Goal: Check status: Check status

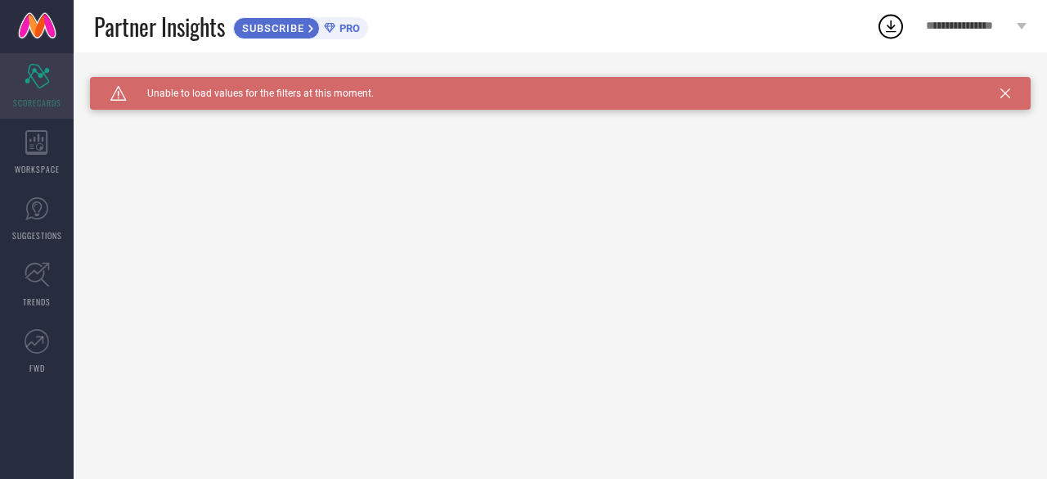
click at [46, 84] on icon "Scorecard" at bounding box center [37, 76] width 25 height 25
click at [1006, 88] on div "Caution Created with Sketch. Unable to load values for the filters at this mome…" at bounding box center [560, 93] width 941 height 33
click at [301, 29] on span "SUBSCRIBE" at bounding box center [271, 28] width 74 height 12
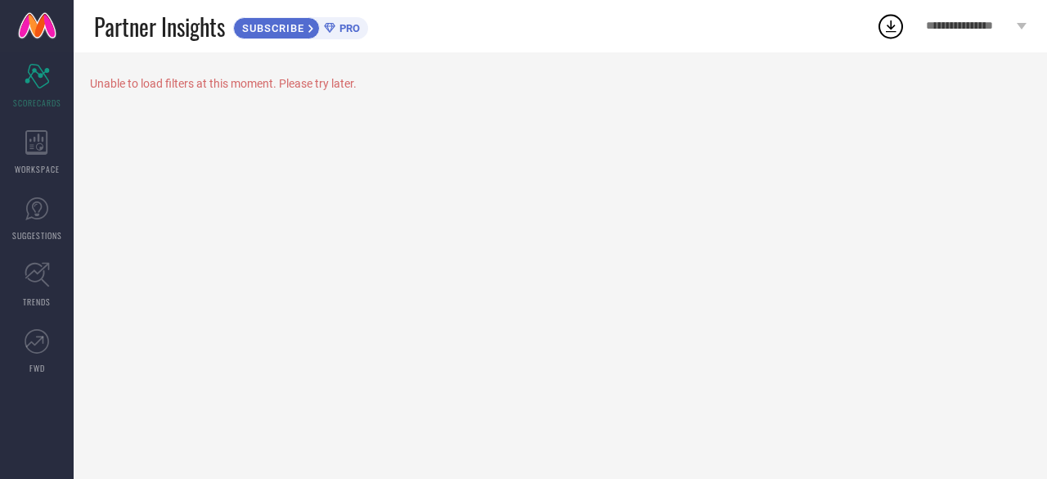
click at [971, 25] on span "**********" at bounding box center [969, 27] width 87 height 14
click at [36, 273] on icon at bounding box center [37, 275] width 25 height 25
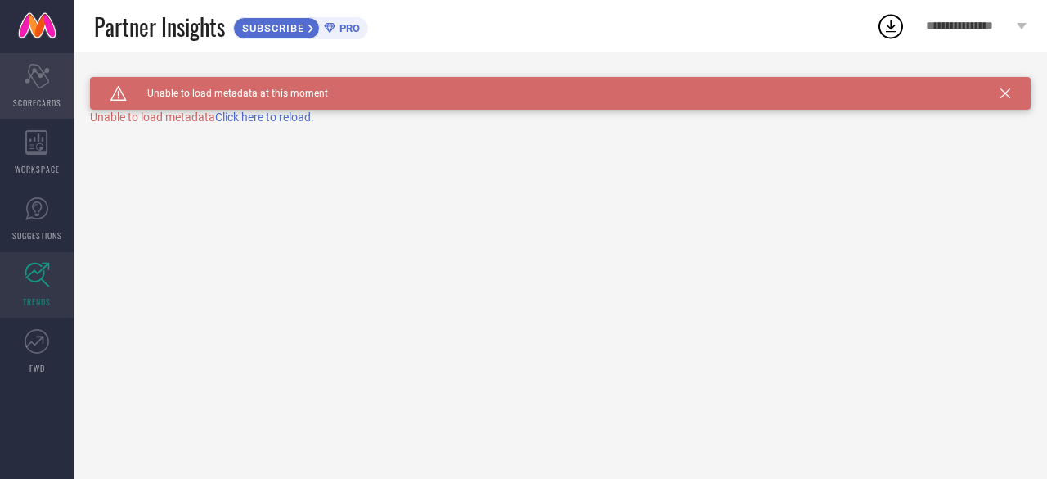
click at [36, 87] on icon "Scorecard" at bounding box center [37, 76] width 25 height 25
